Goal: Task Accomplishment & Management: Manage account settings

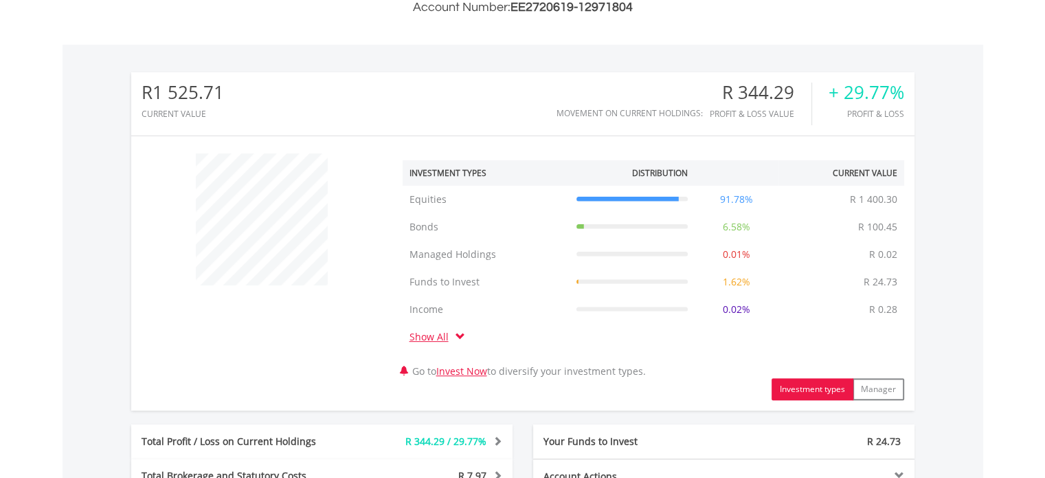
scroll to position [450, 0]
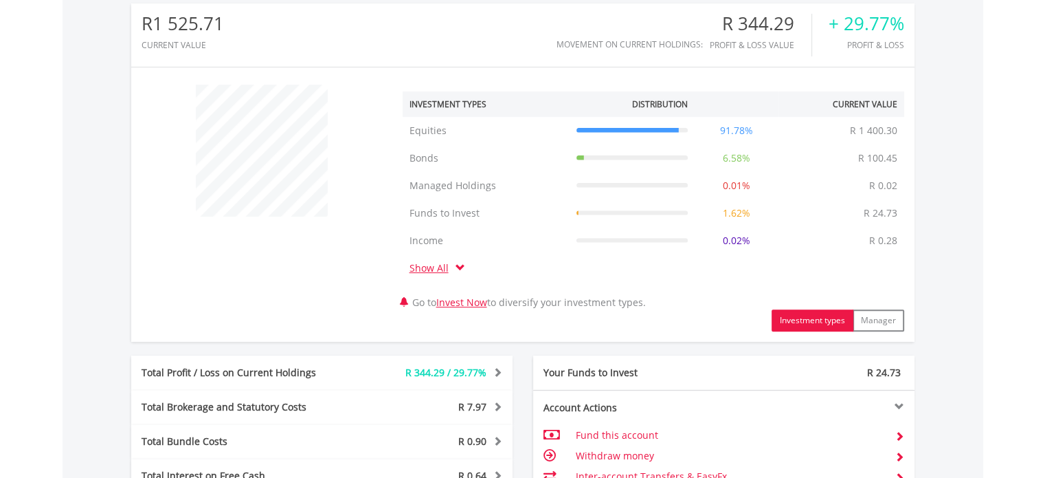
click at [456, 266] on span at bounding box center [461, 268] width 10 height 10
click at [460, 266] on span at bounding box center [461, 268] width 10 height 10
click at [437, 270] on link "Show All" at bounding box center [433, 267] width 46 height 13
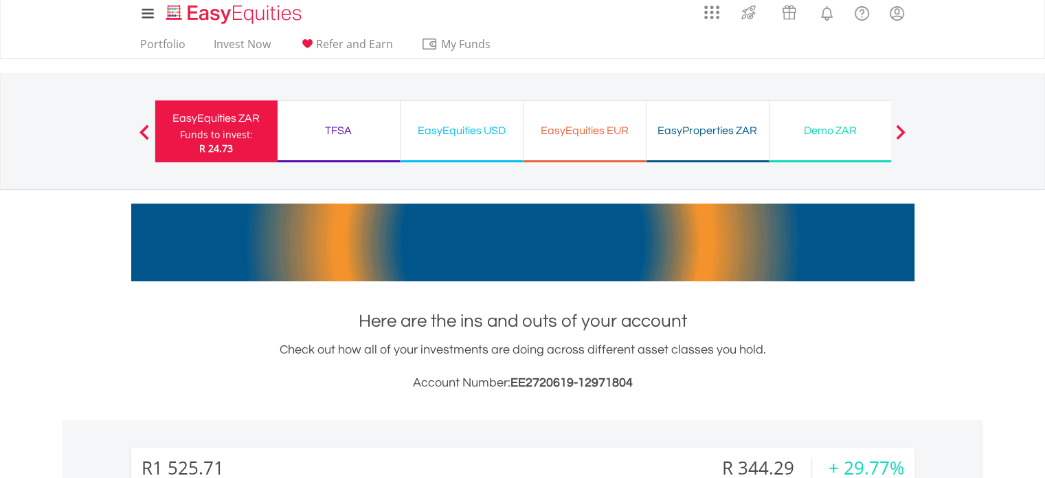
scroll to position [0, 0]
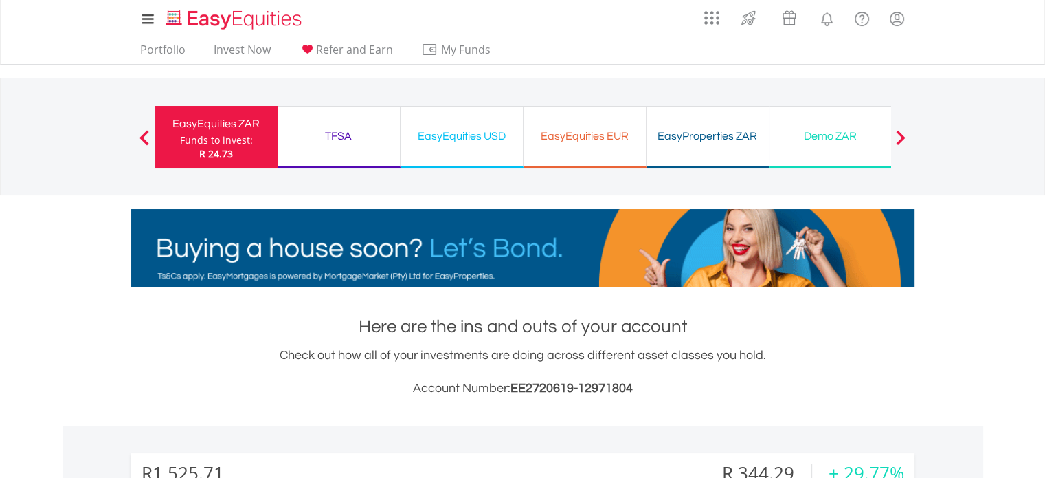
click at [237, 135] on div "Funds to invest:" at bounding box center [216, 140] width 73 height 14
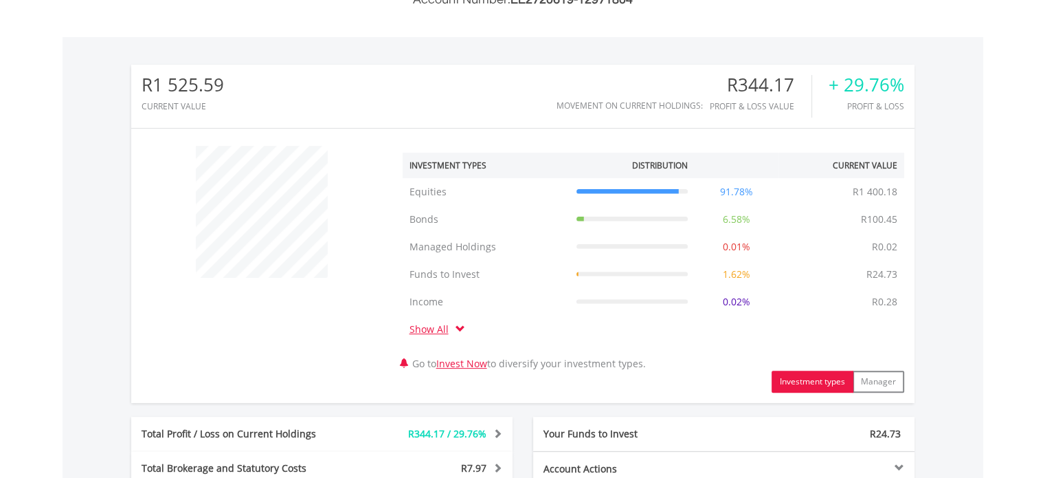
scroll to position [412, 0]
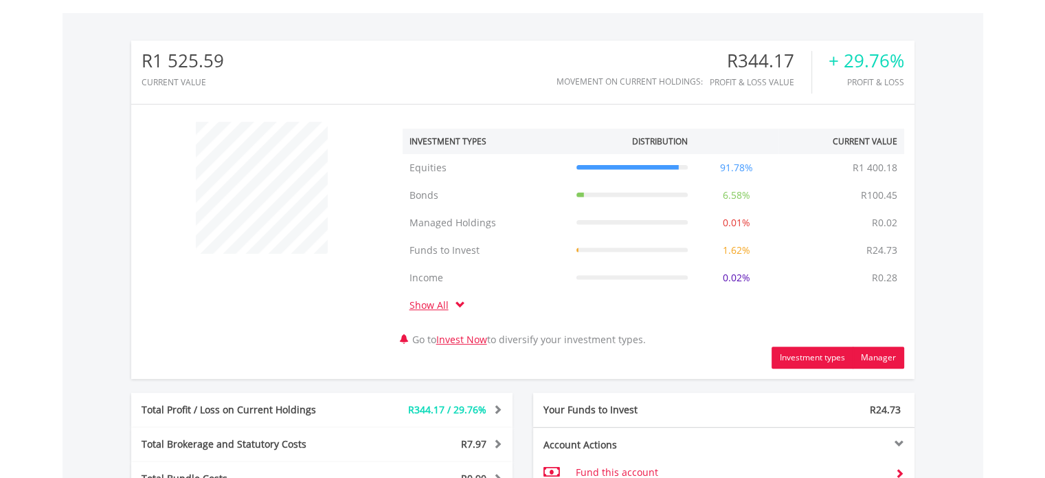
click at [869, 356] on button "Manager" at bounding box center [879, 357] width 52 height 22
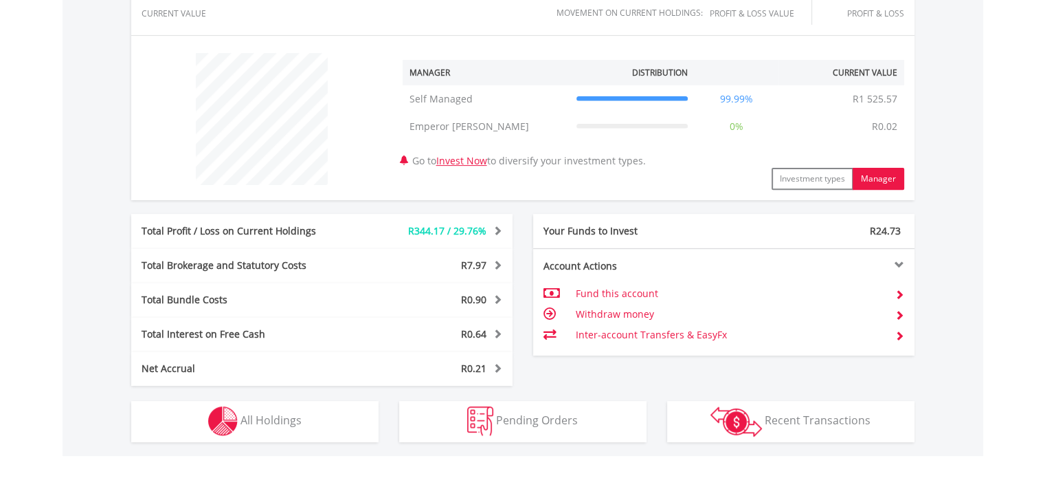
scroll to position [550, 0]
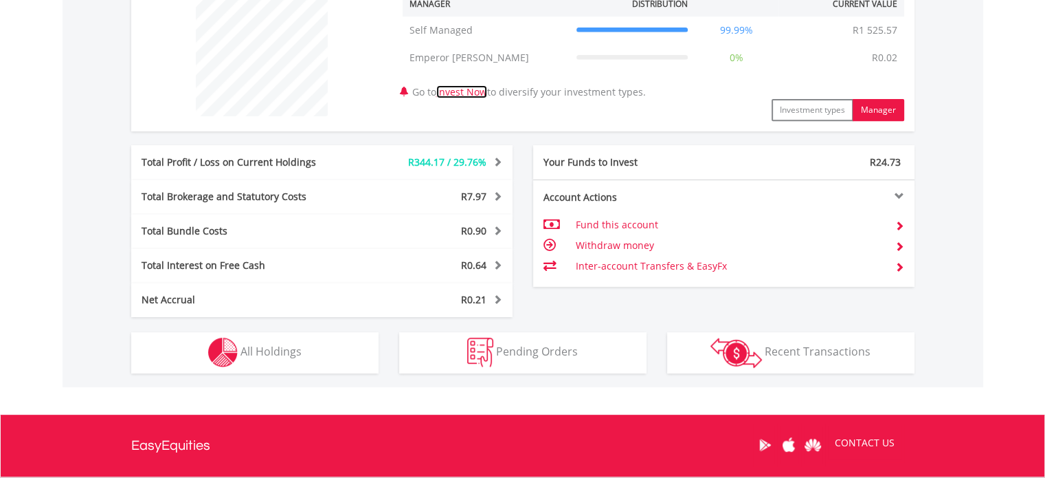
click at [483, 93] on link "Invest Now" at bounding box center [461, 91] width 51 height 13
